Goal: Communication & Community: Answer question/provide support

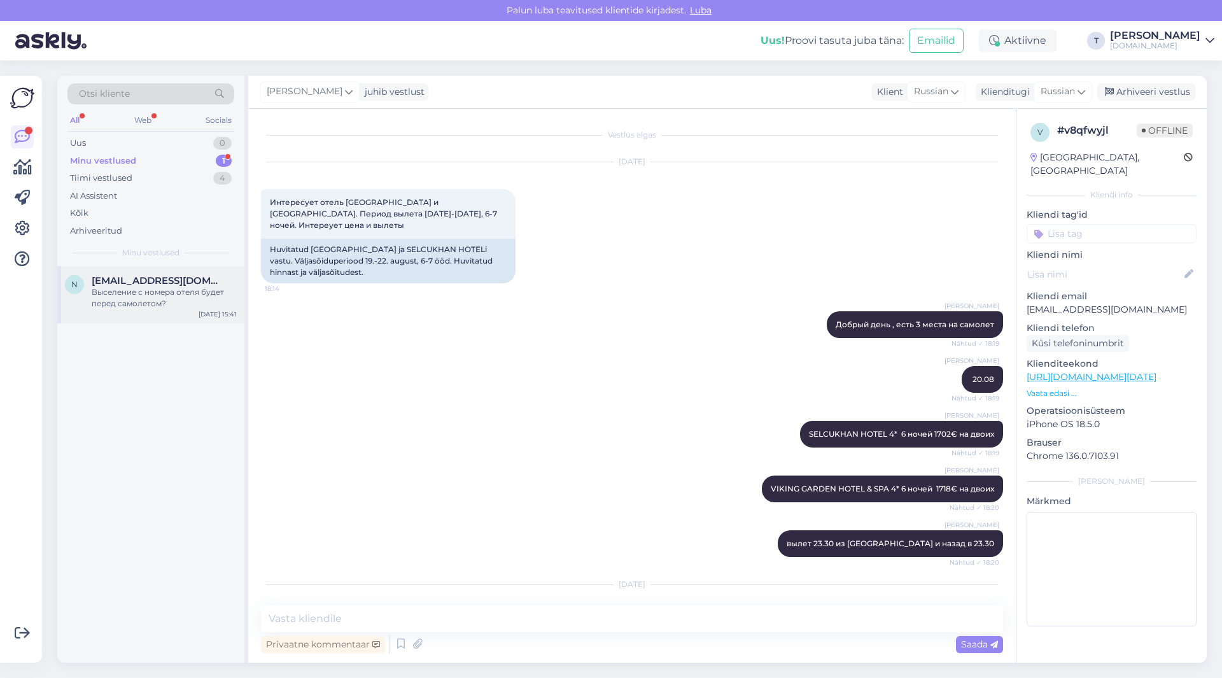
click at [158, 298] on div "Выселение с номера отеля будет перед самолетом?" at bounding box center [164, 297] width 145 height 23
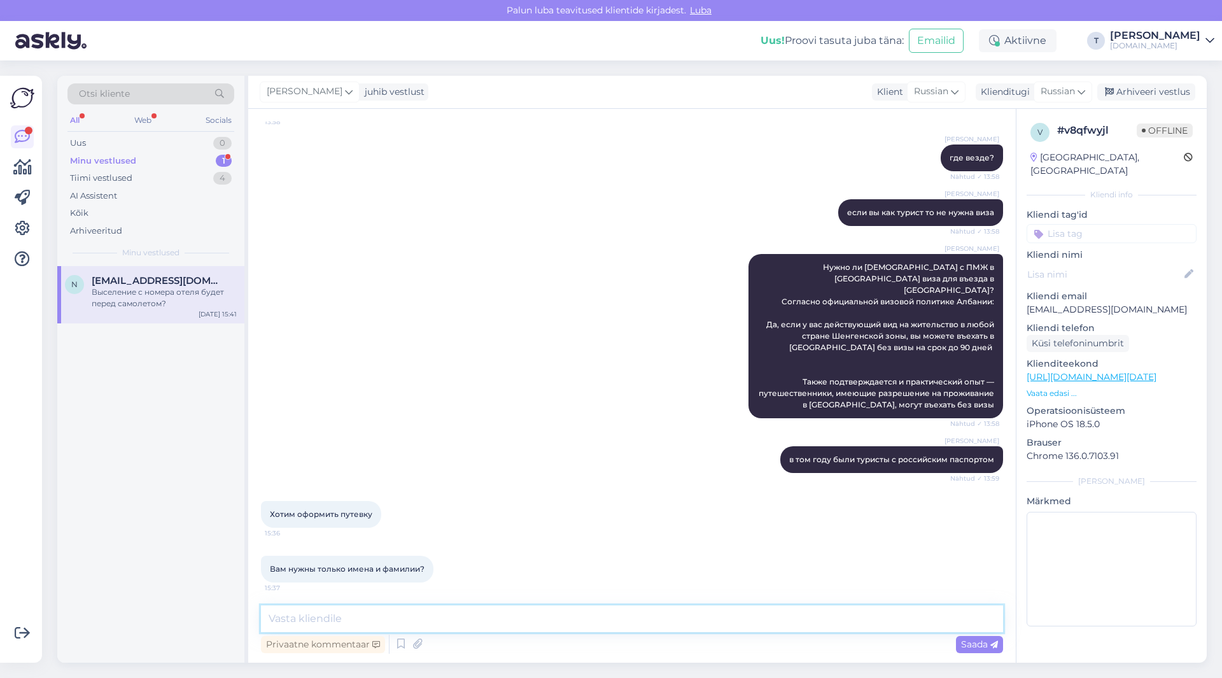
click at [400, 622] on textarea at bounding box center [632, 618] width 742 height 27
type textarea "да"
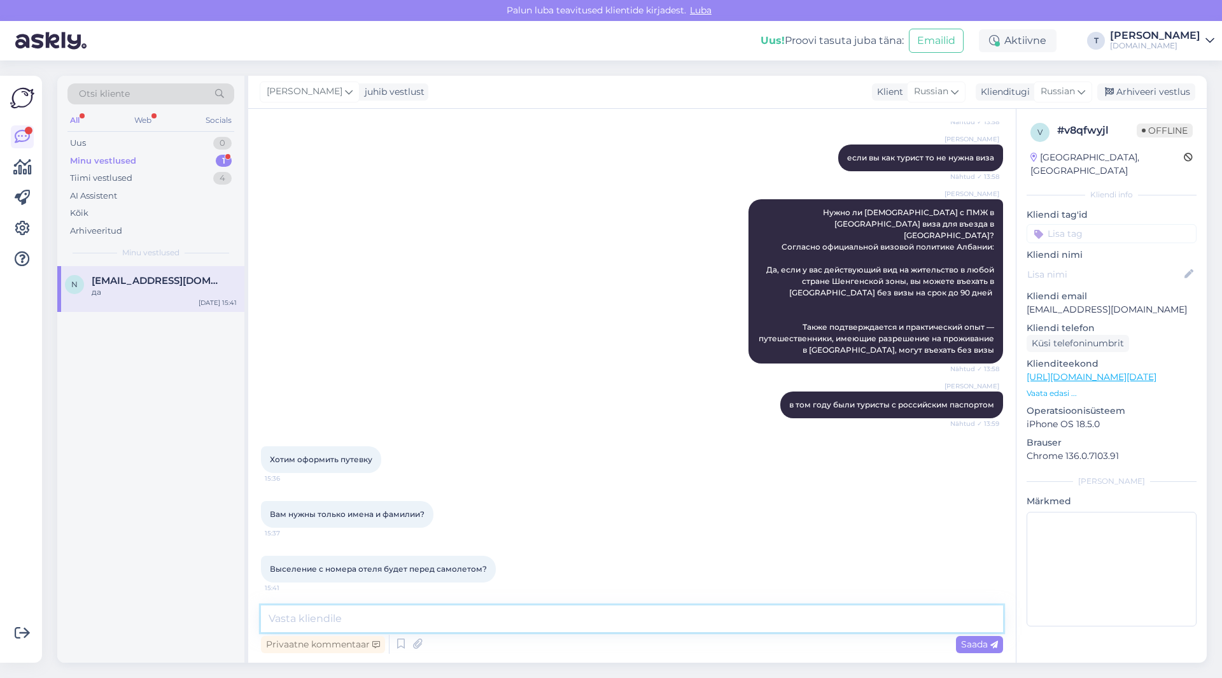
click at [374, 619] on textarea at bounding box center [632, 618] width 742 height 27
type textarea "имена фамилии и даты рождения"
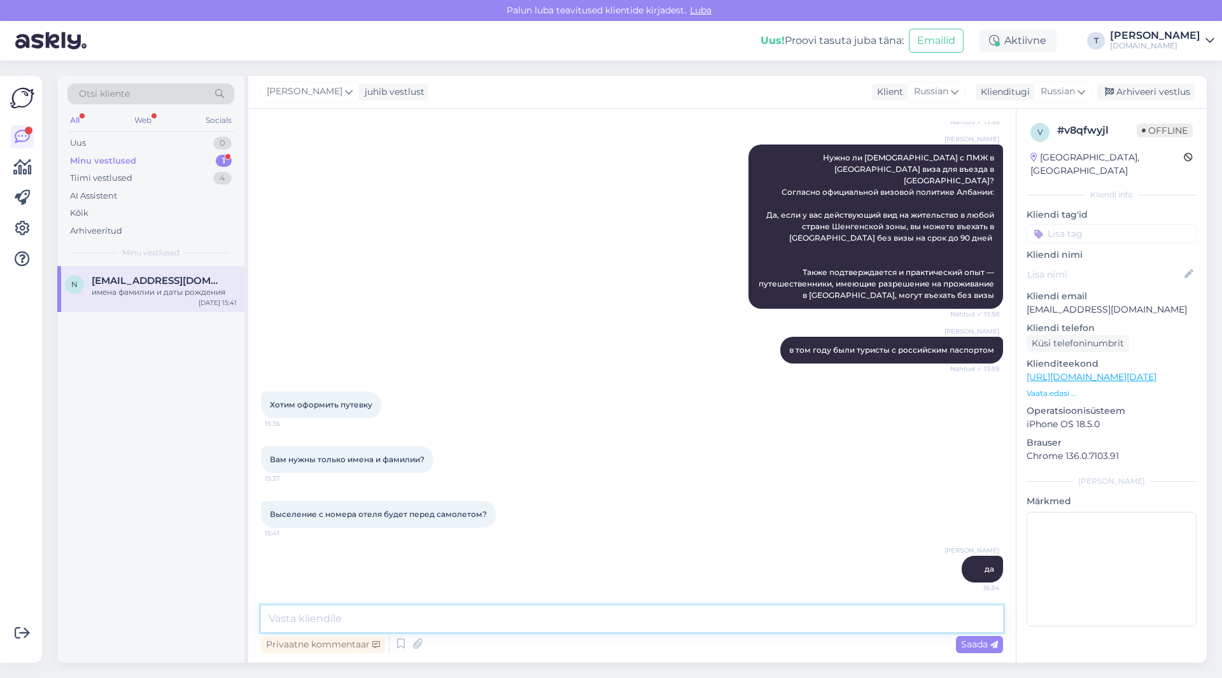
click at [349, 618] on textarea at bounding box center [632, 618] width 742 height 27
type textarea "напишите мне на [PERSON_NAME] [PERSON_NAME][EMAIL_ADDRESS][DOMAIN_NAME] свои да…"
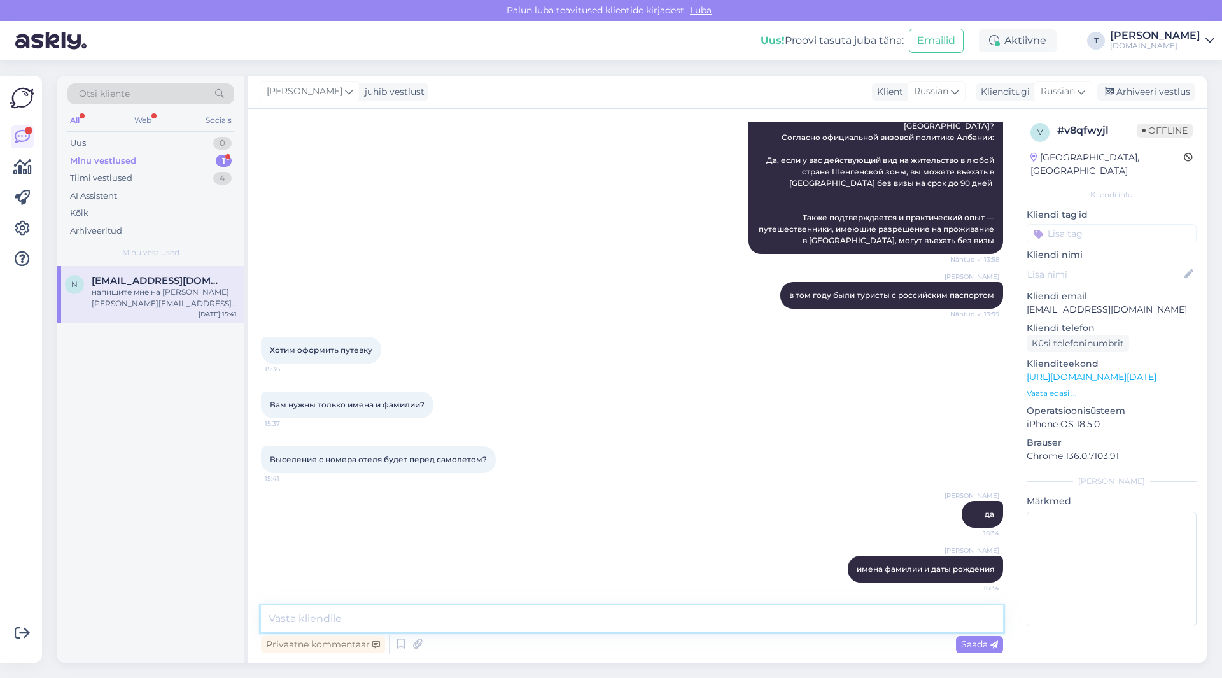
click at [622, 622] on textarea at bounding box center [632, 618] width 742 height 27
type textarea "так будет быстрее"
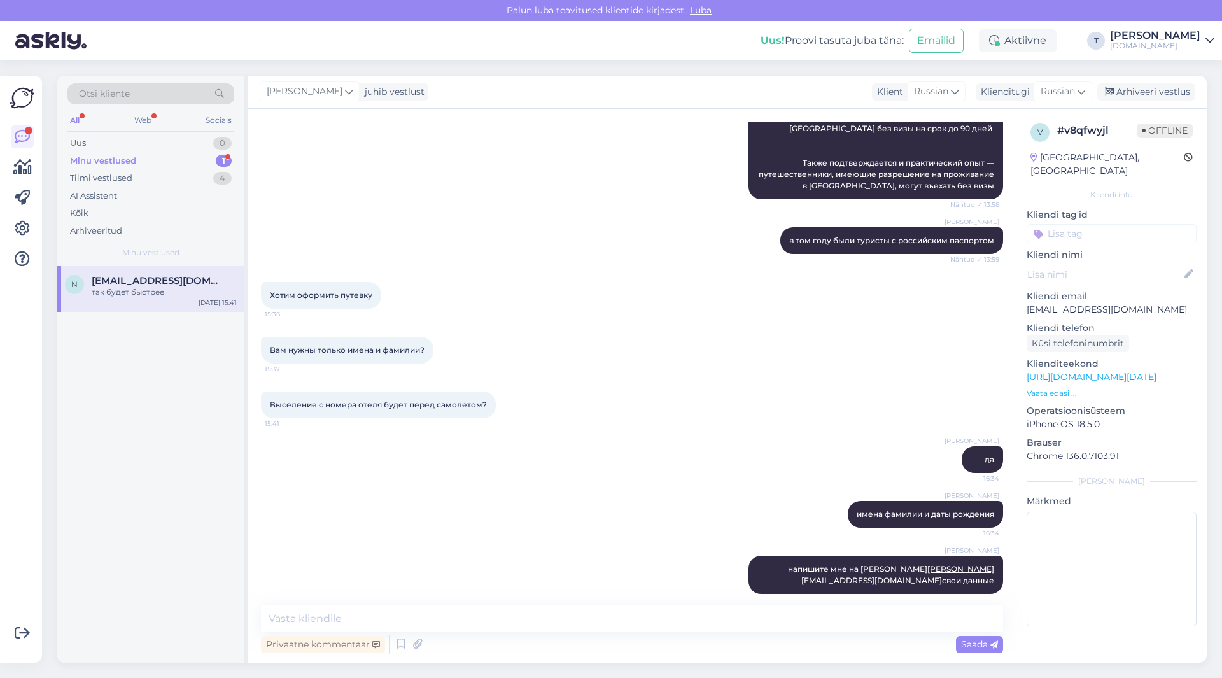
click at [191, 159] on div "Minu vestlused 1" at bounding box center [150, 161] width 167 height 18
click at [166, 286] on span "[EMAIL_ADDRESS][DOMAIN_NAME]" at bounding box center [158, 280] width 132 height 11
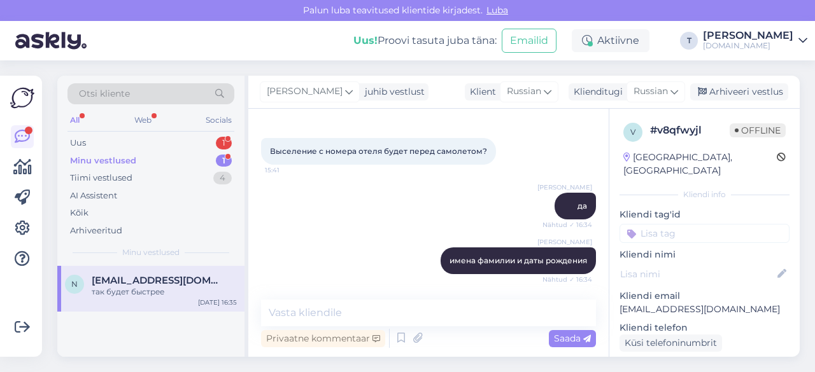
scroll to position [3241, 0]
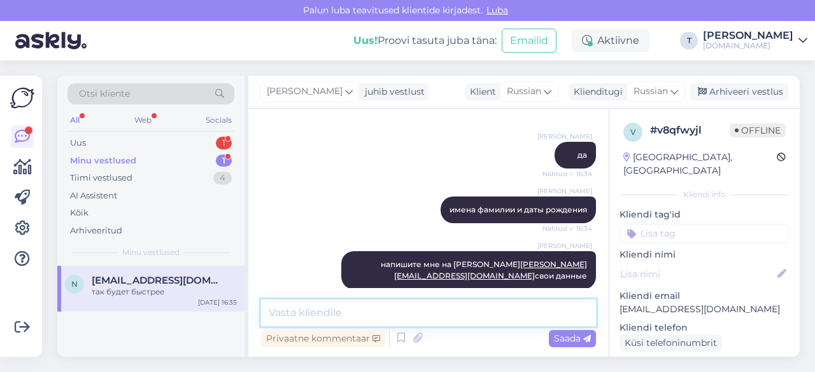
click at [411, 315] on textarea at bounding box center [428, 313] width 335 height 27
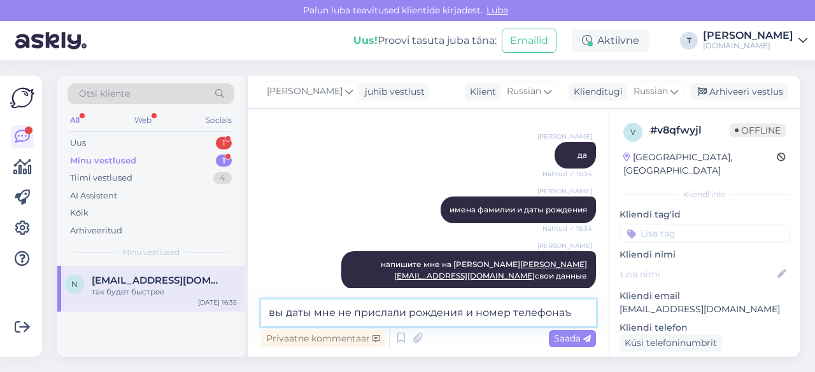
type textarea "вы даты мне не прислали рождения и номер телефонаъ\"
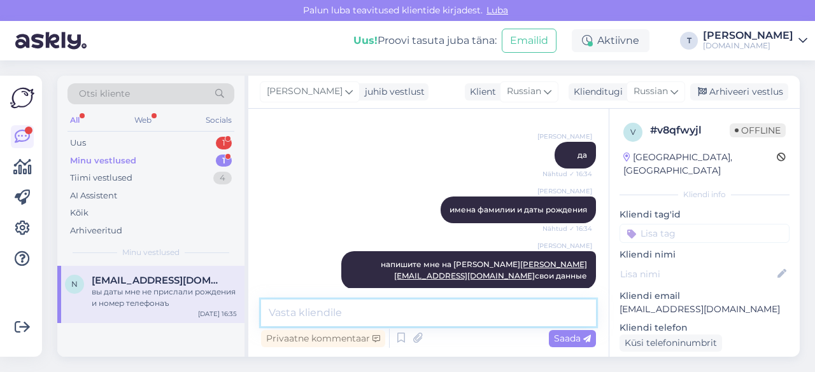
scroll to position [3296, 0]
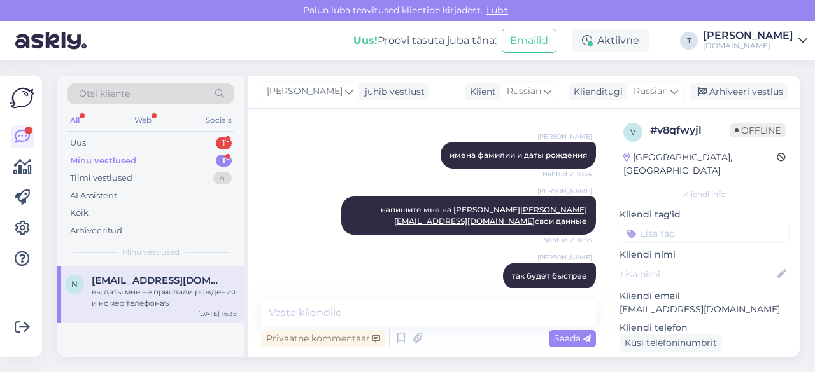
click at [90, 155] on div "Minu vestlused" at bounding box center [103, 161] width 66 height 13
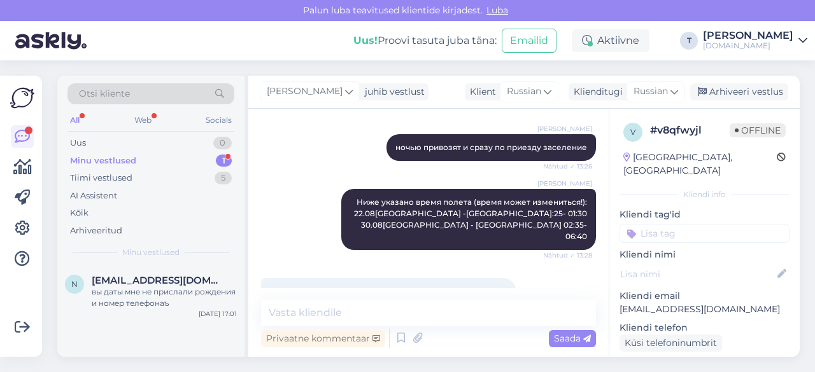
scroll to position [2086, 0]
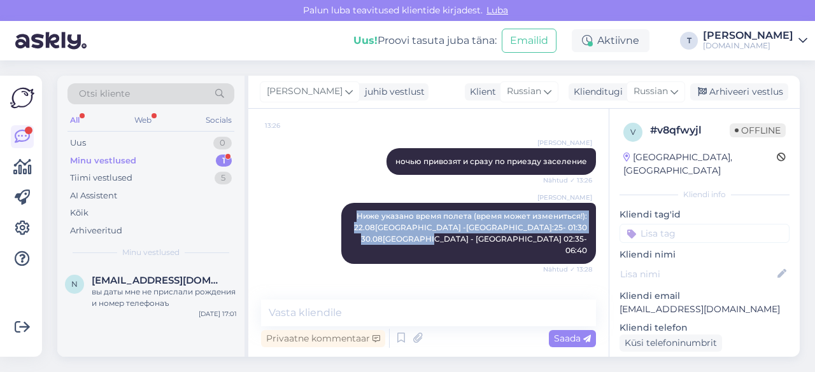
drag, startPoint x: 575, startPoint y: 216, endPoint x: 314, endPoint y: 182, distance: 263.1
click at [314, 189] on div "[PERSON_NAME] указано время полета (время может измениться!): 22.08[GEOGRAPHIC_…" at bounding box center [428, 233] width 335 height 89
copy span "Ниже указано время полета (время может измениться!): 22.08[GEOGRAPHIC_DATA] -[G…"
